Goal: Information Seeking & Learning: Learn about a topic

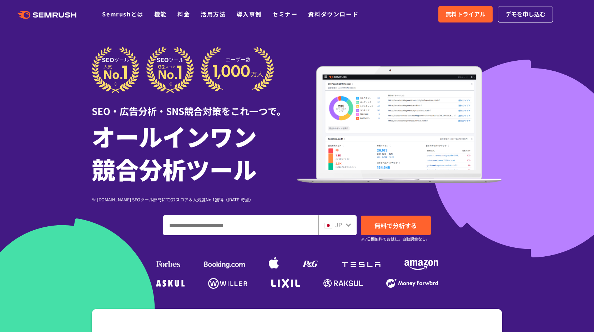
click at [61, 199] on div at bounding box center [297, 199] width 594 height 398
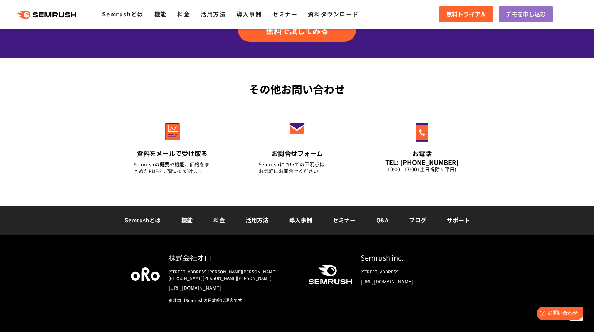
scroll to position [2493, 0]
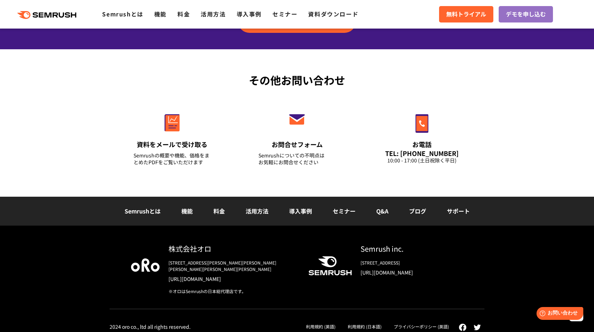
click at [190, 214] on link "機能" at bounding box center [186, 211] width 11 height 9
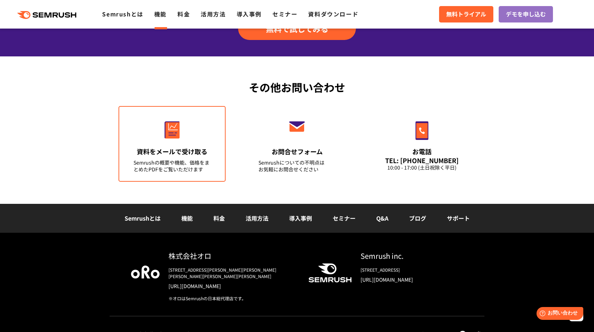
scroll to position [2415, 0]
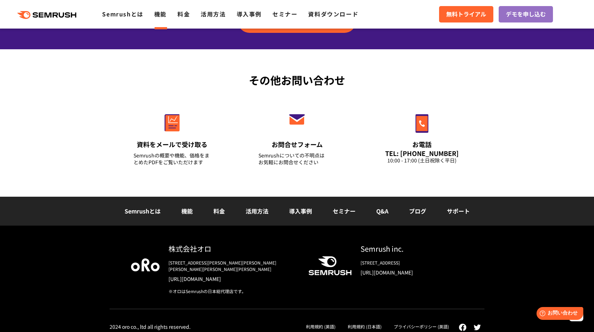
click at [260, 213] on link "活用方法" at bounding box center [257, 211] width 23 height 9
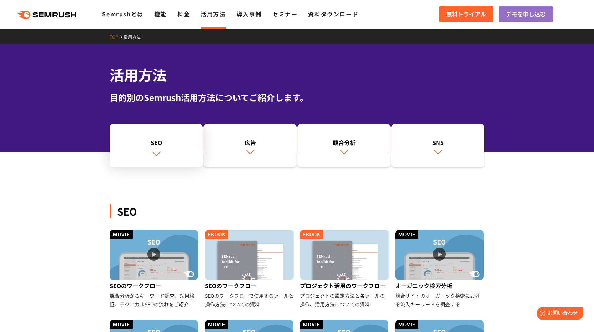
click at [156, 155] on img at bounding box center [156, 153] width 9 height 9
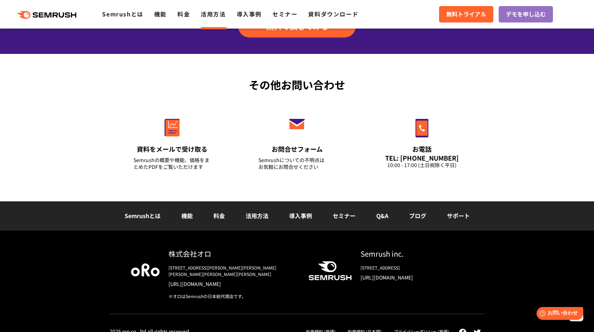
scroll to position [1011, 0]
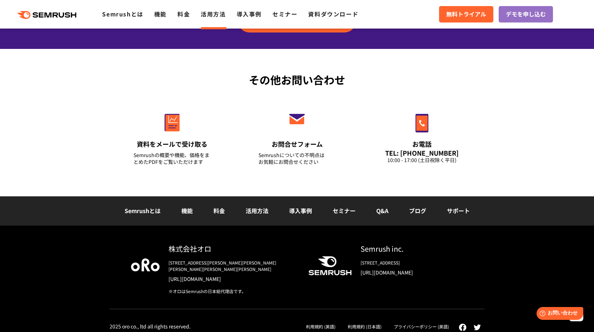
click at [306, 211] on link "導入事例" at bounding box center [300, 210] width 23 height 9
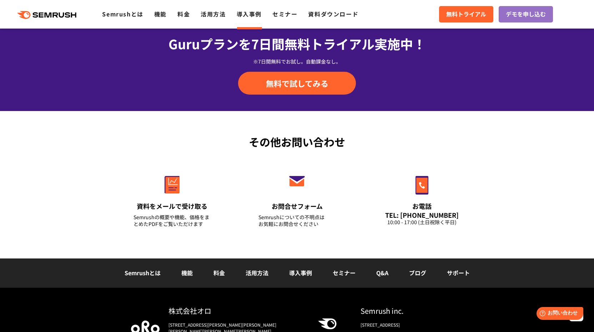
scroll to position [902, 0]
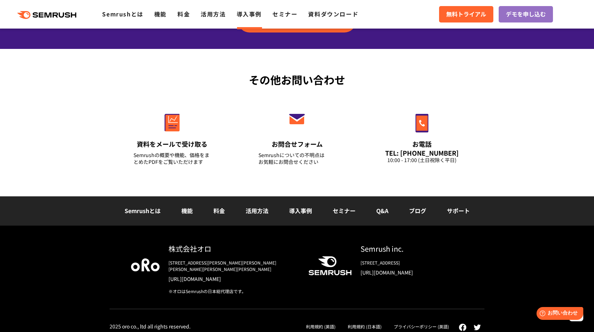
click at [388, 214] on link "Q&A" at bounding box center [382, 210] width 12 height 9
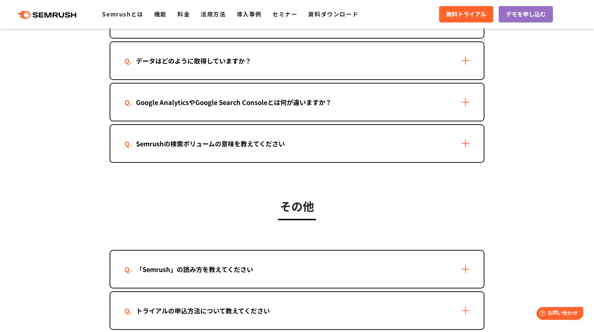
scroll to position [1214, 0]
